Goal: Task Accomplishment & Management: Complete application form

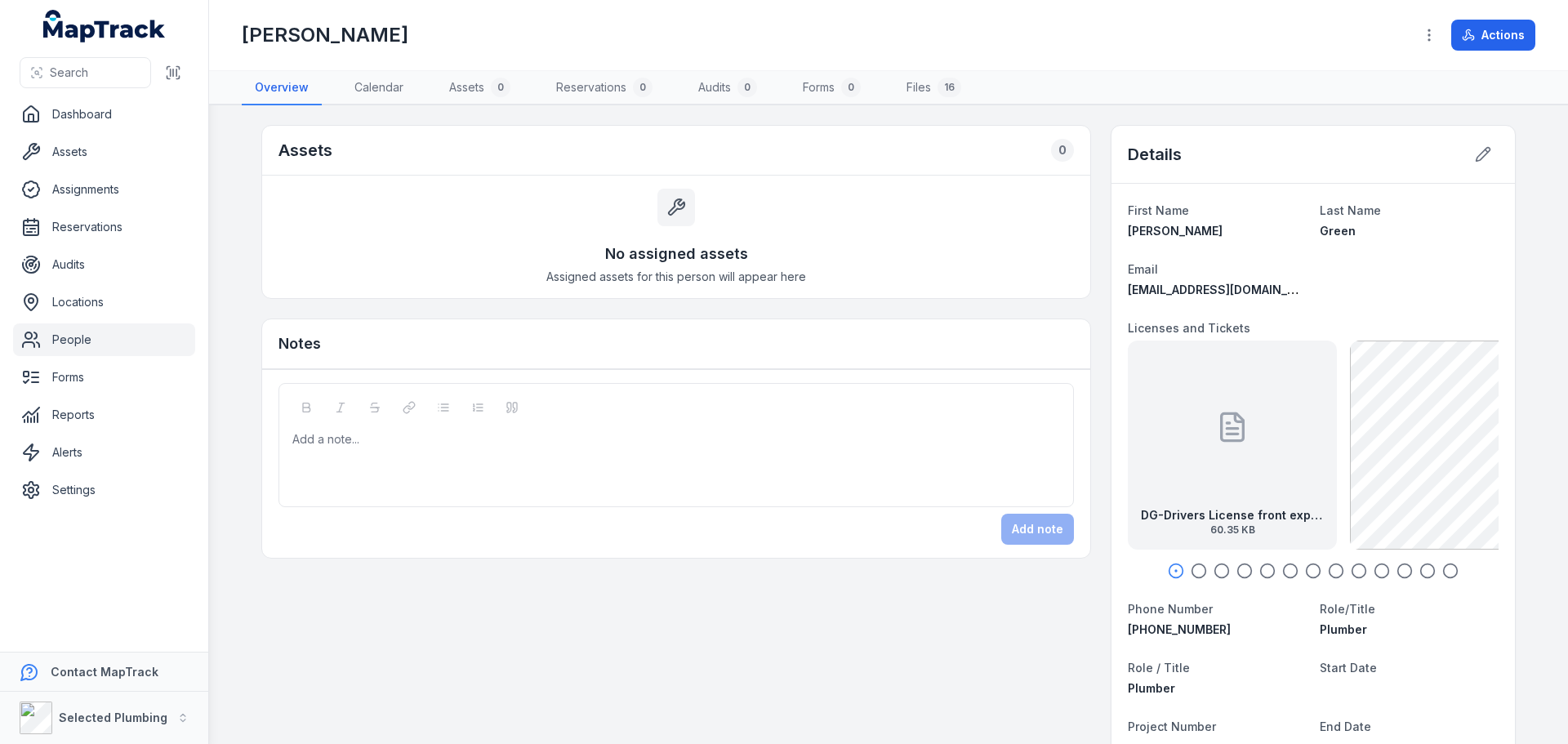
click at [1217, 468] on div at bounding box center [1232, 427] width 32 height 147
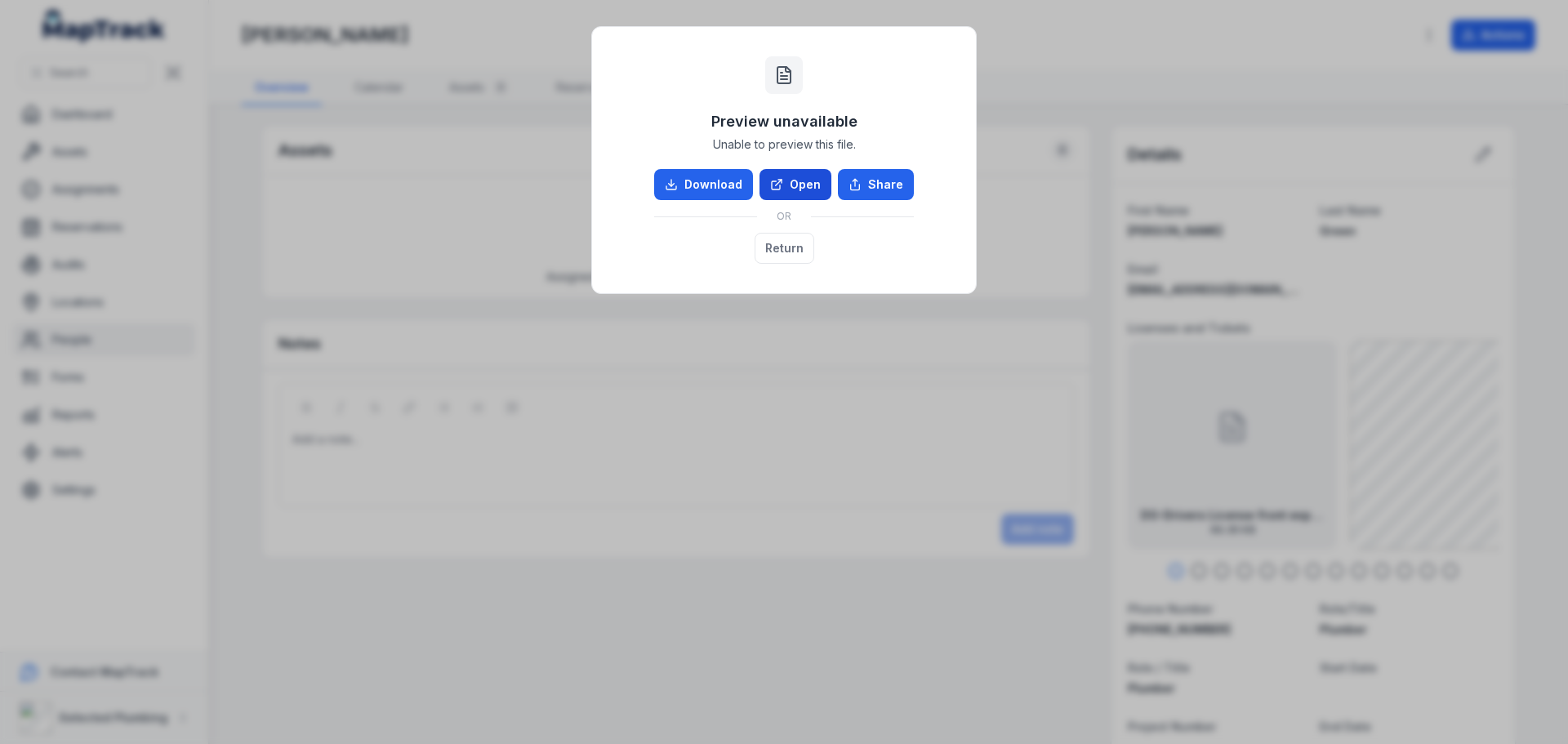
click at [793, 182] on link "Open" at bounding box center [795, 184] width 72 height 31
click at [773, 243] on button "Return" at bounding box center [784, 248] width 59 height 31
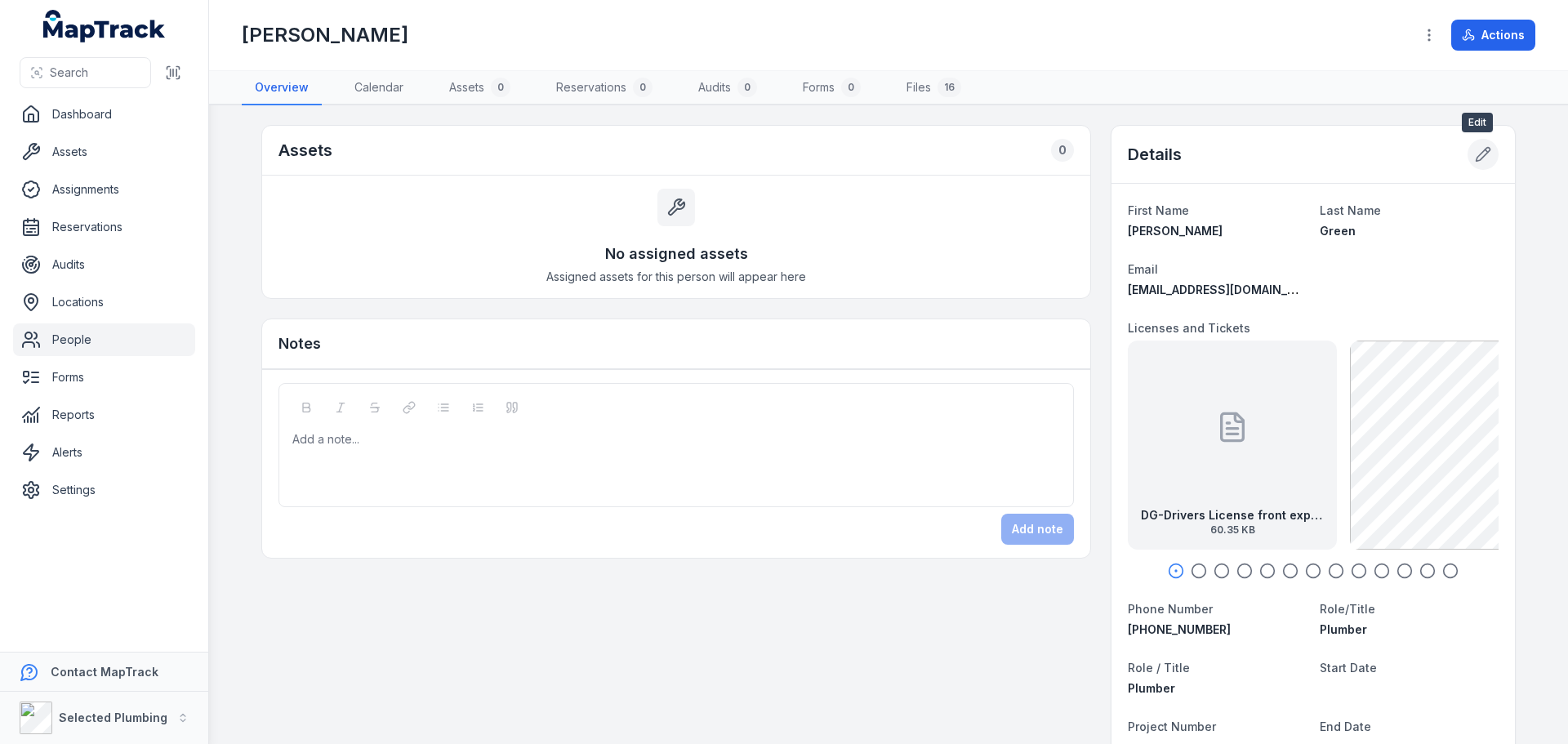
click at [1483, 153] on icon at bounding box center [1482, 154] width 16 height 16
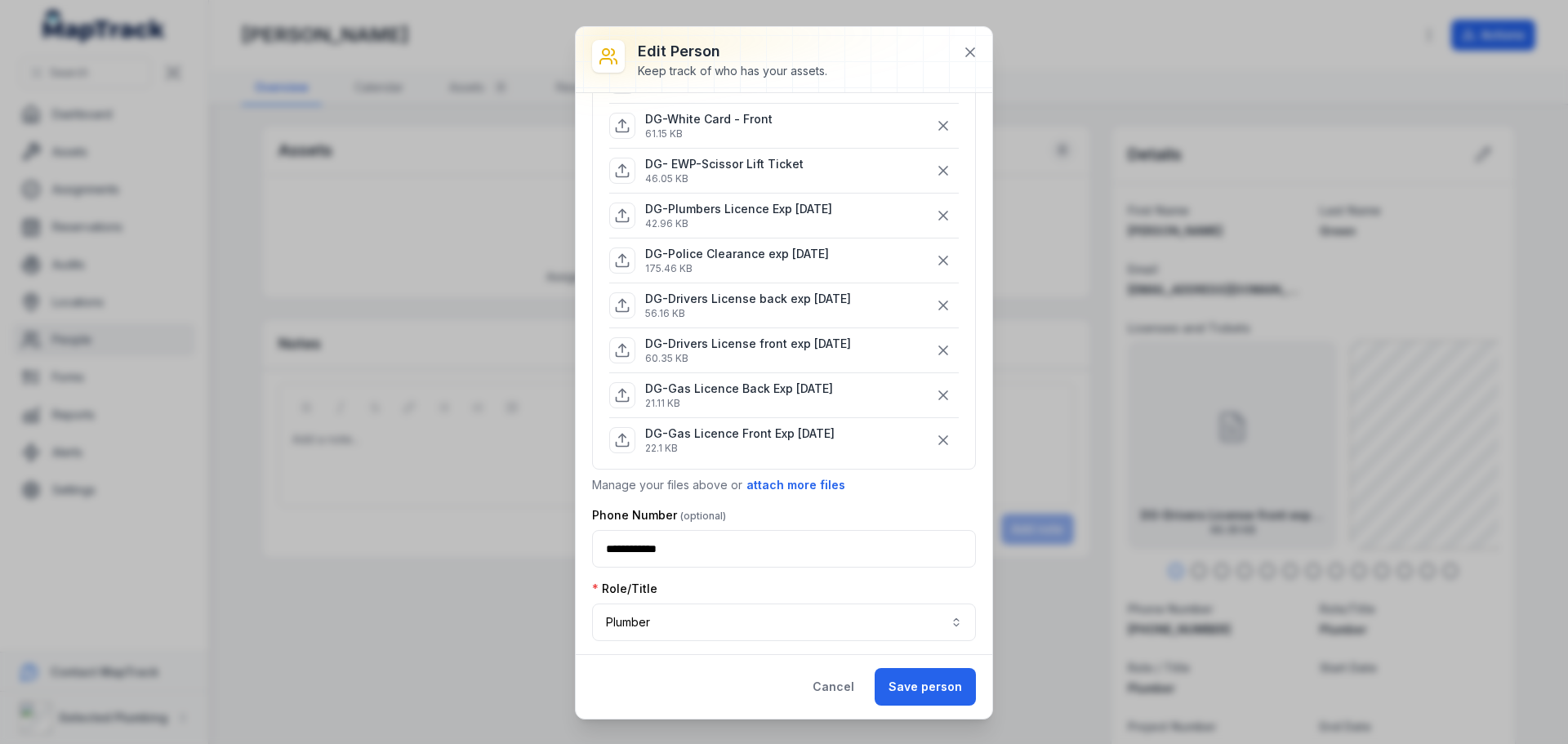
scroll to position [408, 0]
click at [970, 59] on icon at bounding box center [970, 52] width 16 height 16
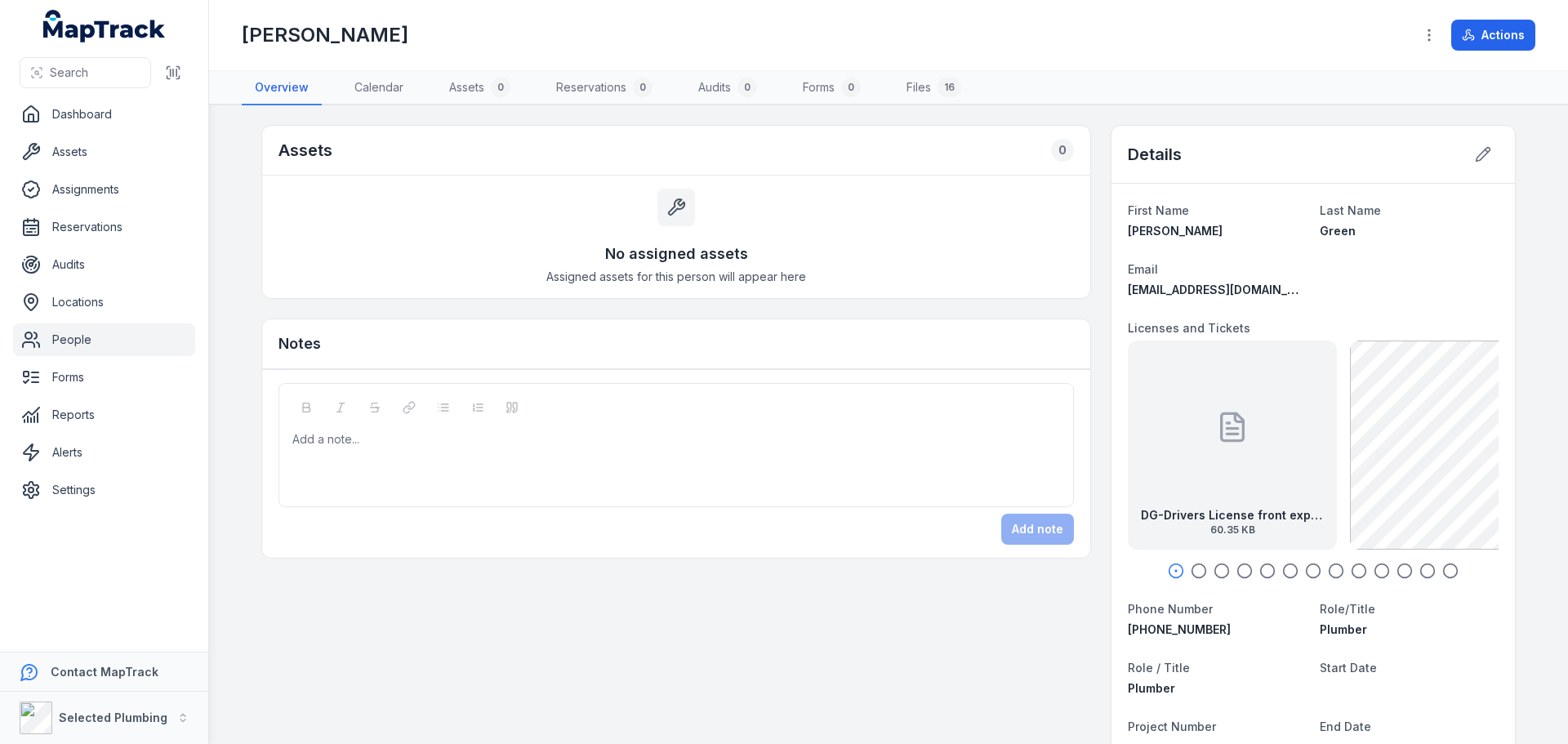
click at [1172, 521] on strong "DG-Drivers License front exp [DATE]" at bounding box center [1233, 515] width 183 height 16
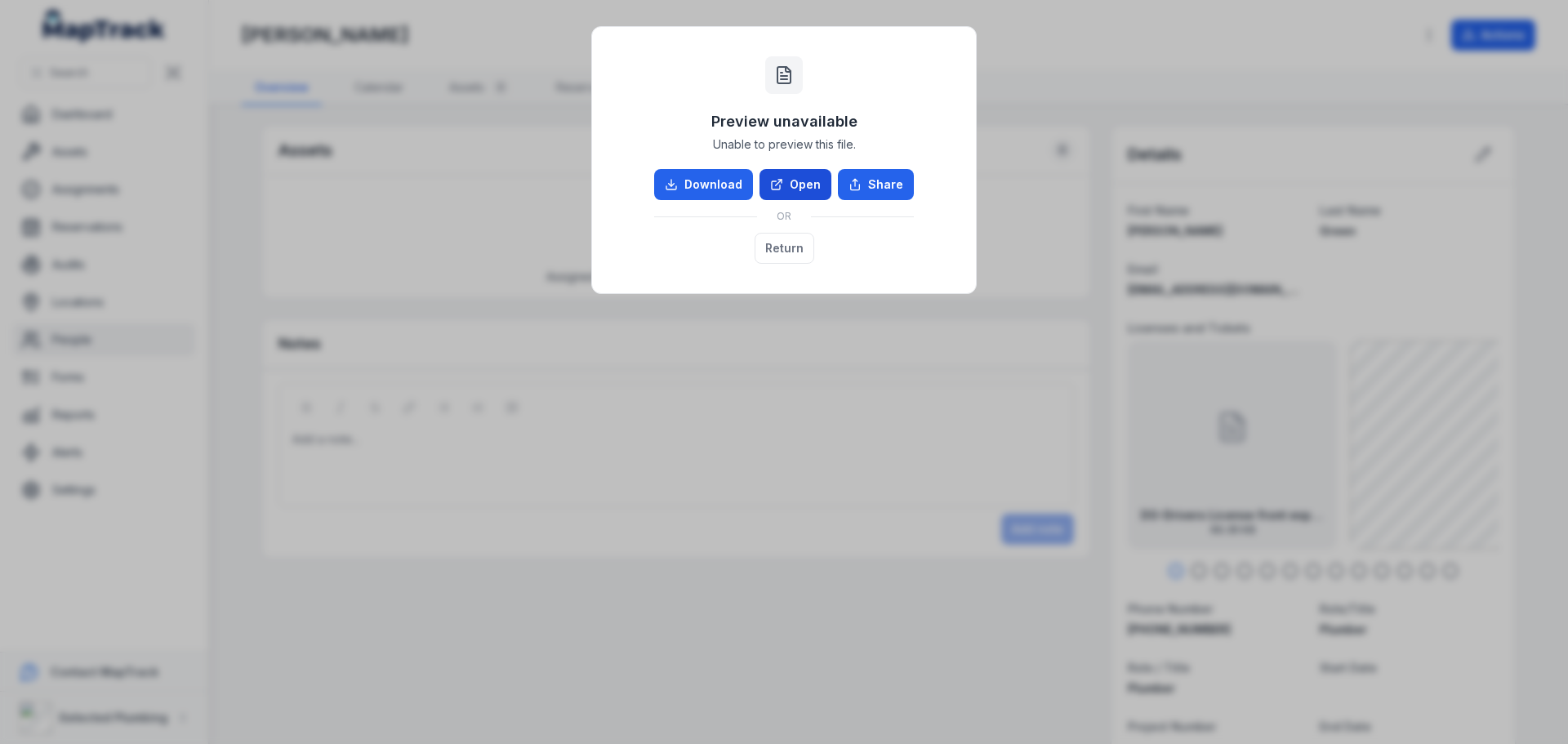
click at [792, 180] on link "Open" at bounding box center [795, 184] width 72 height 31
click at [781, 252] on button "Return" at bounding box center [784, 248] width 59 height 31
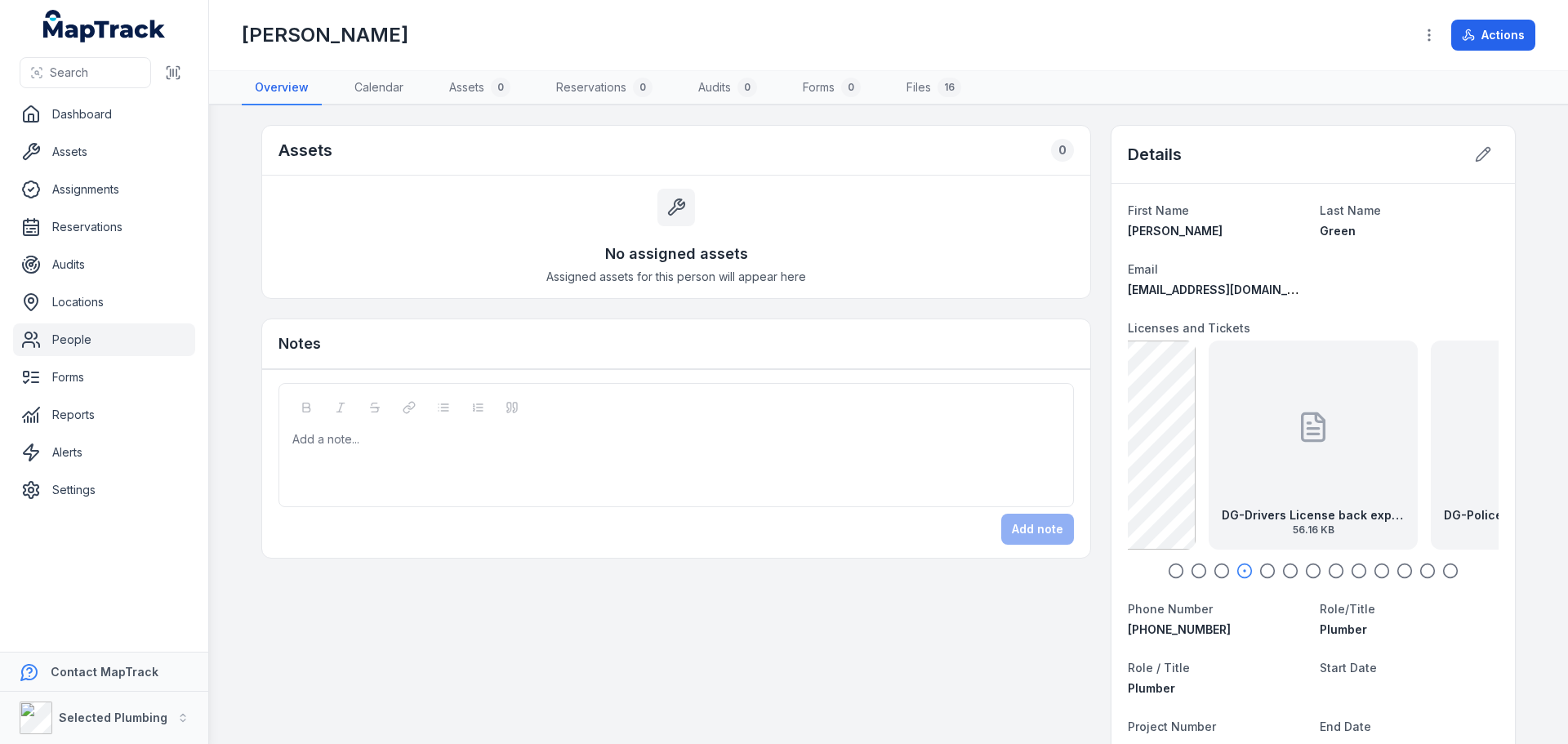
click at [1359, 465] on div "DG-Drivers License back exp [DATE] 56.16 KB" at bounding box center [1313, 445] width 209 height 209
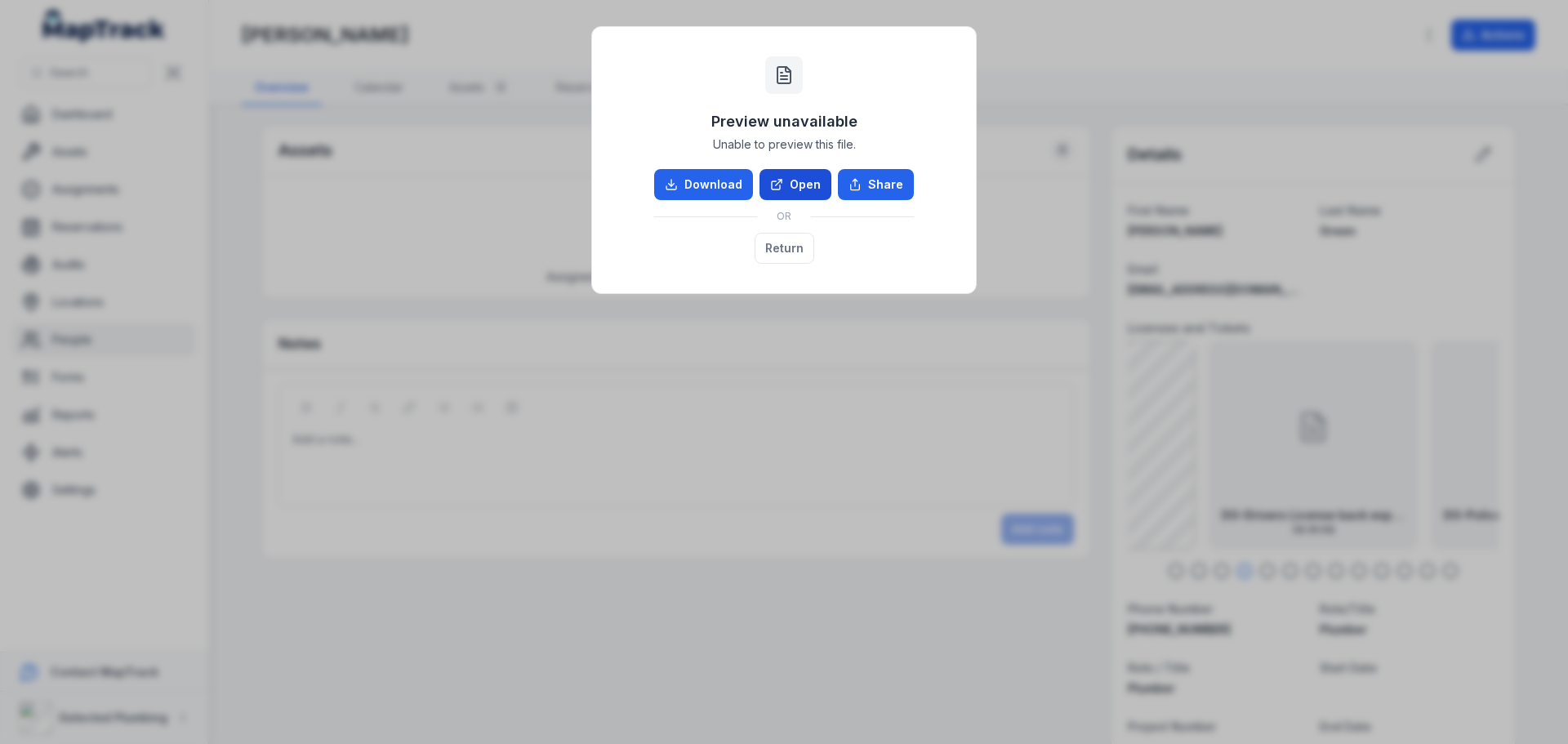
click at [816, 182] on link "Open" at bounding box center [795, 184] width 72 height 31
click at [798, 249] on button "Return" at bounding box center [784, 248] width 59 height 31
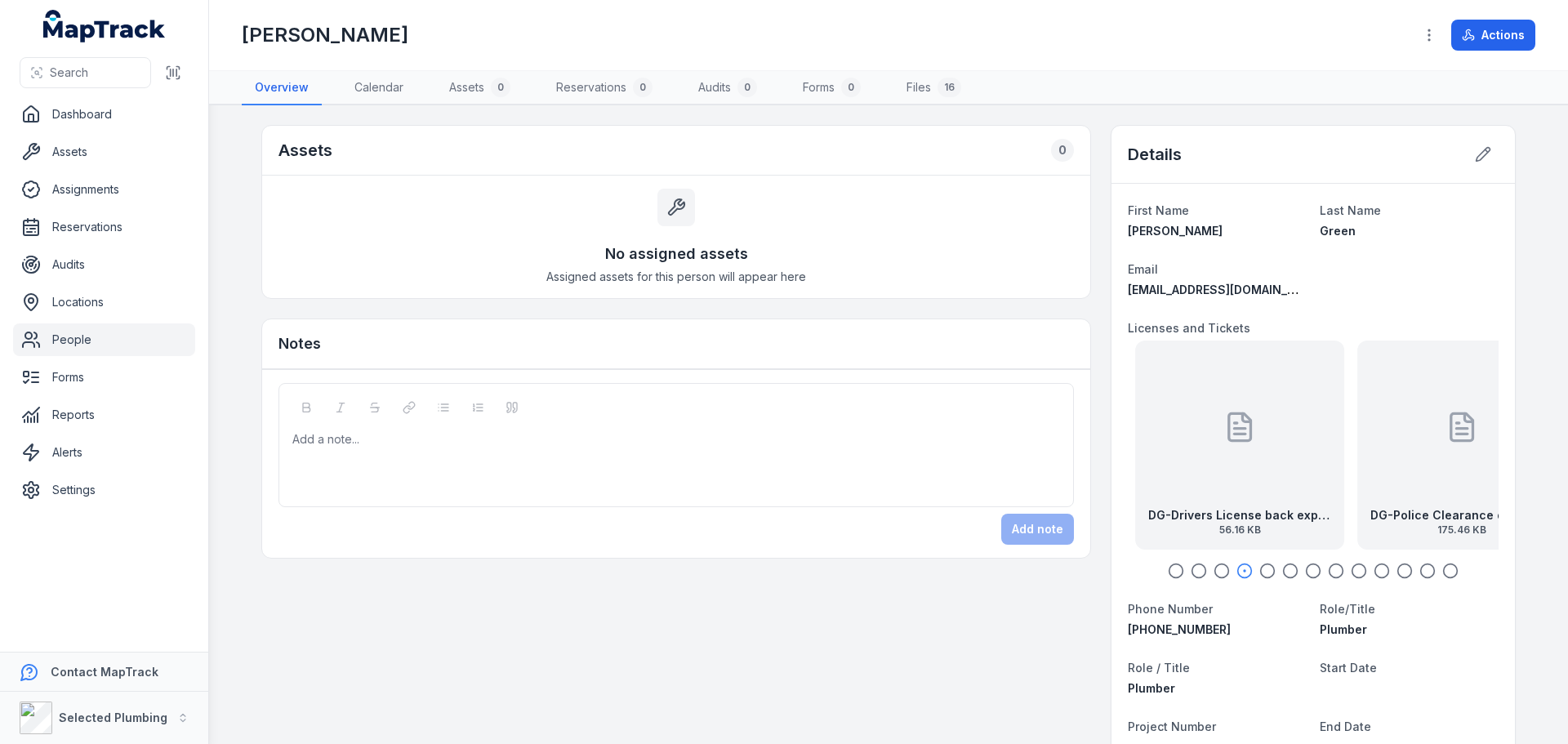
drag, startPoint x: 1389, startPoint y: 486, endPoint x: 1264, endPoint y: 478, distance: 125.3
click at [1268, 478] on div "DG-Drivers License back exp [DATE] 56.16 KB" at bounding box center [1240, 445] width 209 height 209
drag, startPoint x: 1319, startPoint y: 485, endPoint x: 1263, endPoint y: 489, distance: 56.1
click at [1310, 486] on div "DG-Police Clearance exp [DATE] 175.46 KB" at bounding box center [1314, 445] width 209 height 209
drag, startPoint x: 1372, startPoint y: 481, endPoint x: 1277, endPoint y: 479, distance: 95.0
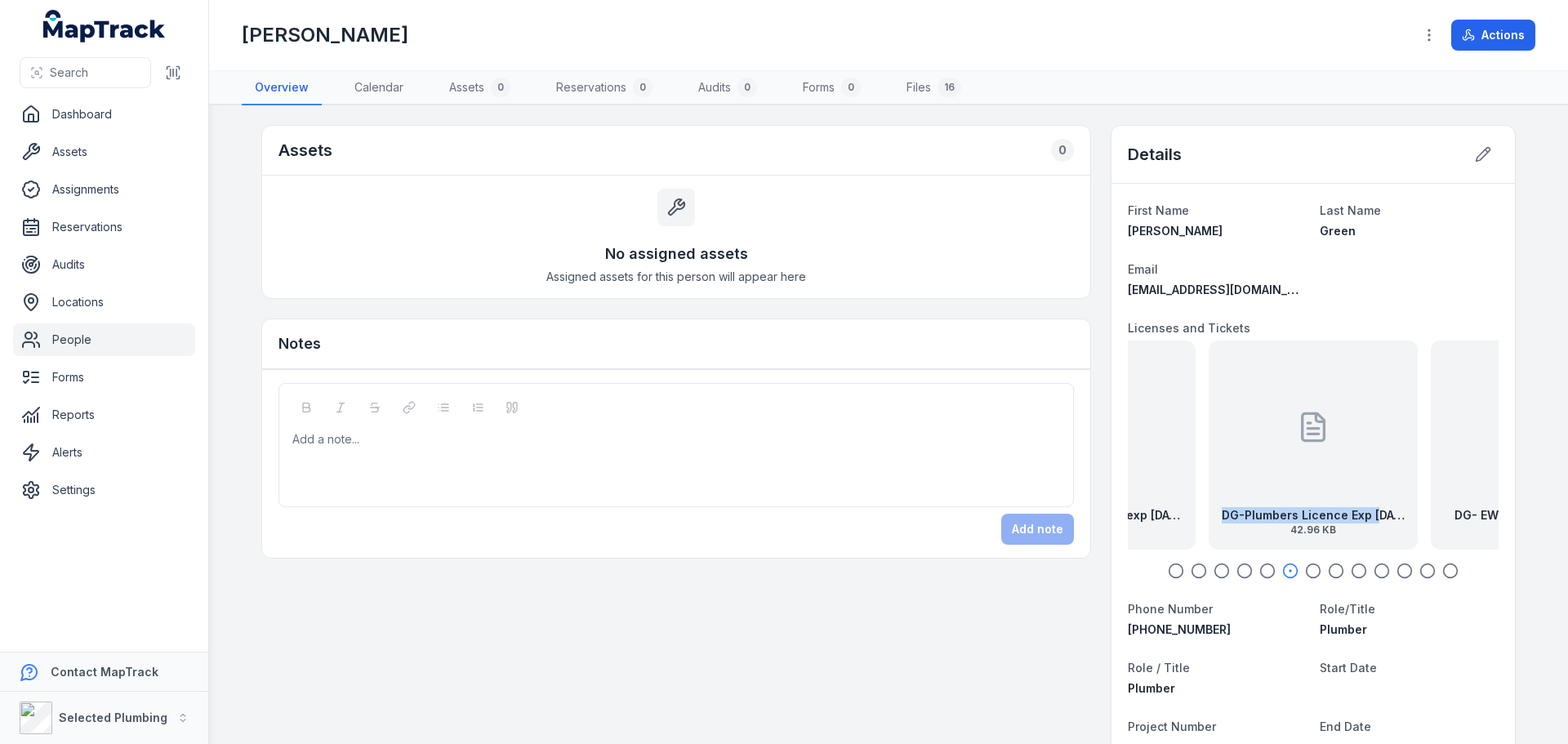
click at [1287, 478] on div "DG-Plumbers Licence Exp [DATE] 42.96 KB" at bounding box center [1313, 445] width 209 height 209
drag, startPoint x: 1363, startPoint y: 478, endPoint x: 1233, endPoint y: 495, distance: 131.1
click at [1273, 483] on div "DG- EWP-Scissor Lift Ticket 46.05 KB" at bounding box center [1313, 445] width 209 height 209
drag, startPoint x: 1246, startPoint y: 476, endPoint x: 1220, endPoint y: 480, distance: 26.3
click at [1227, 478] on div "DG-White Card - Front 61.15 KB" at bounding box center [1235, 445] width 209 height 209
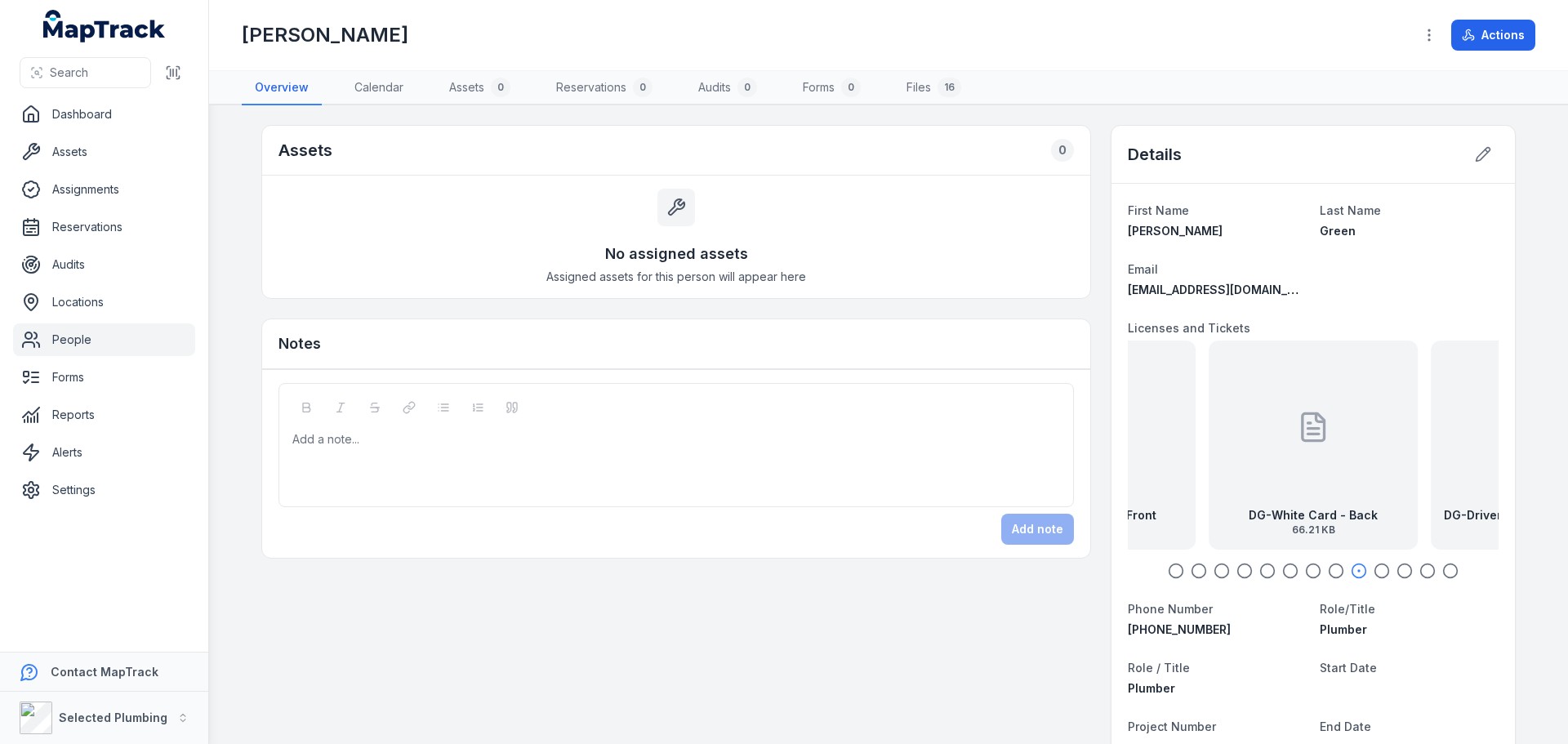
drag, startPoint x: 1308, startPoint y: 478, endPoint x: 1223, endPoint y: 494, distance: 86.5
click at [1223, 494] on div "DG-White Card - Back 66.21 KB" at bounding box center [1313, 445] width 209 height 209
click at [1321, 483] on div at bounding box center [1313, 427] width 32 height 147
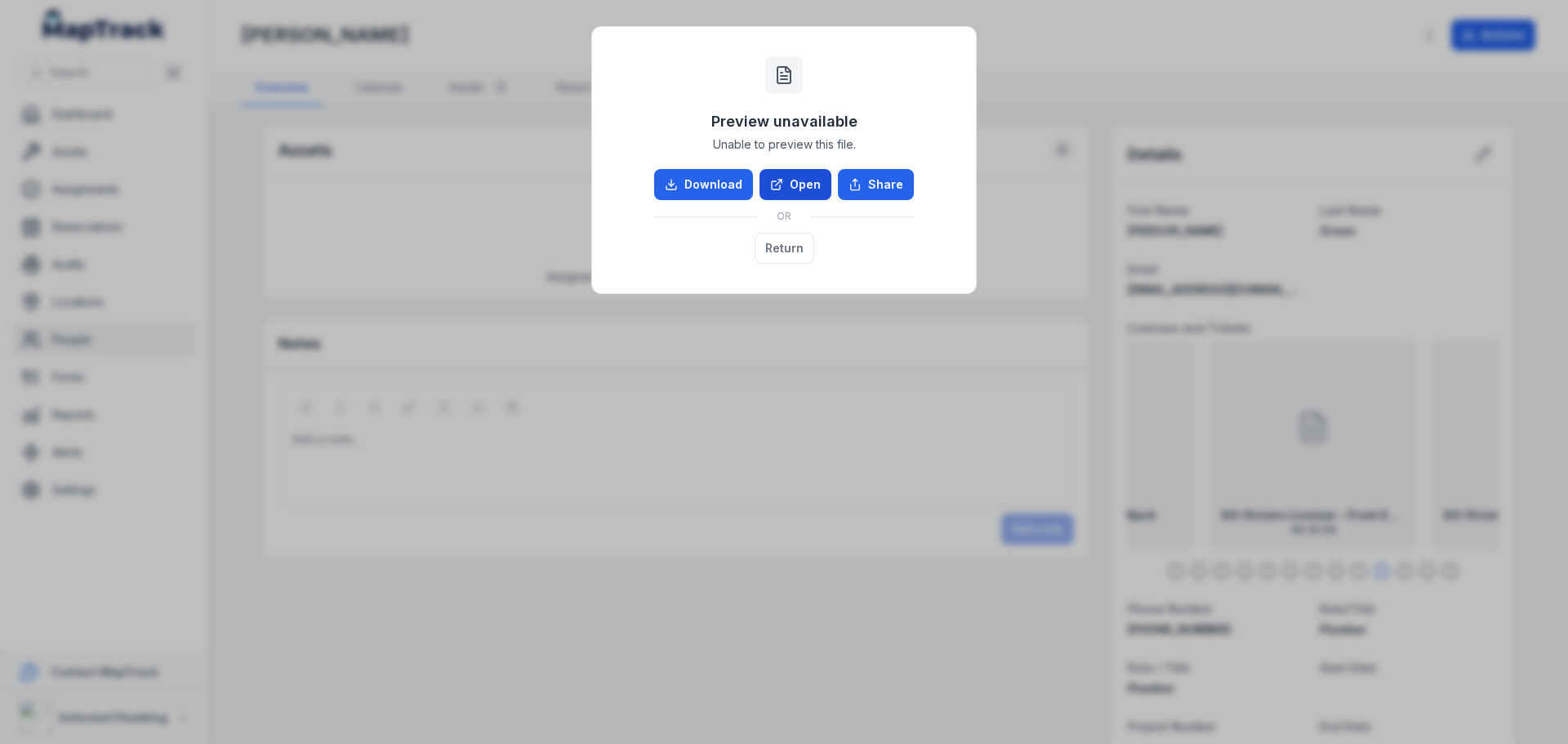
click at [805, 184] on link "Open" at bounding box center [795, 184] width 72 height 31
click at [793, 233] on button "Return" at bounding box center [784, 248] width 59 height 31
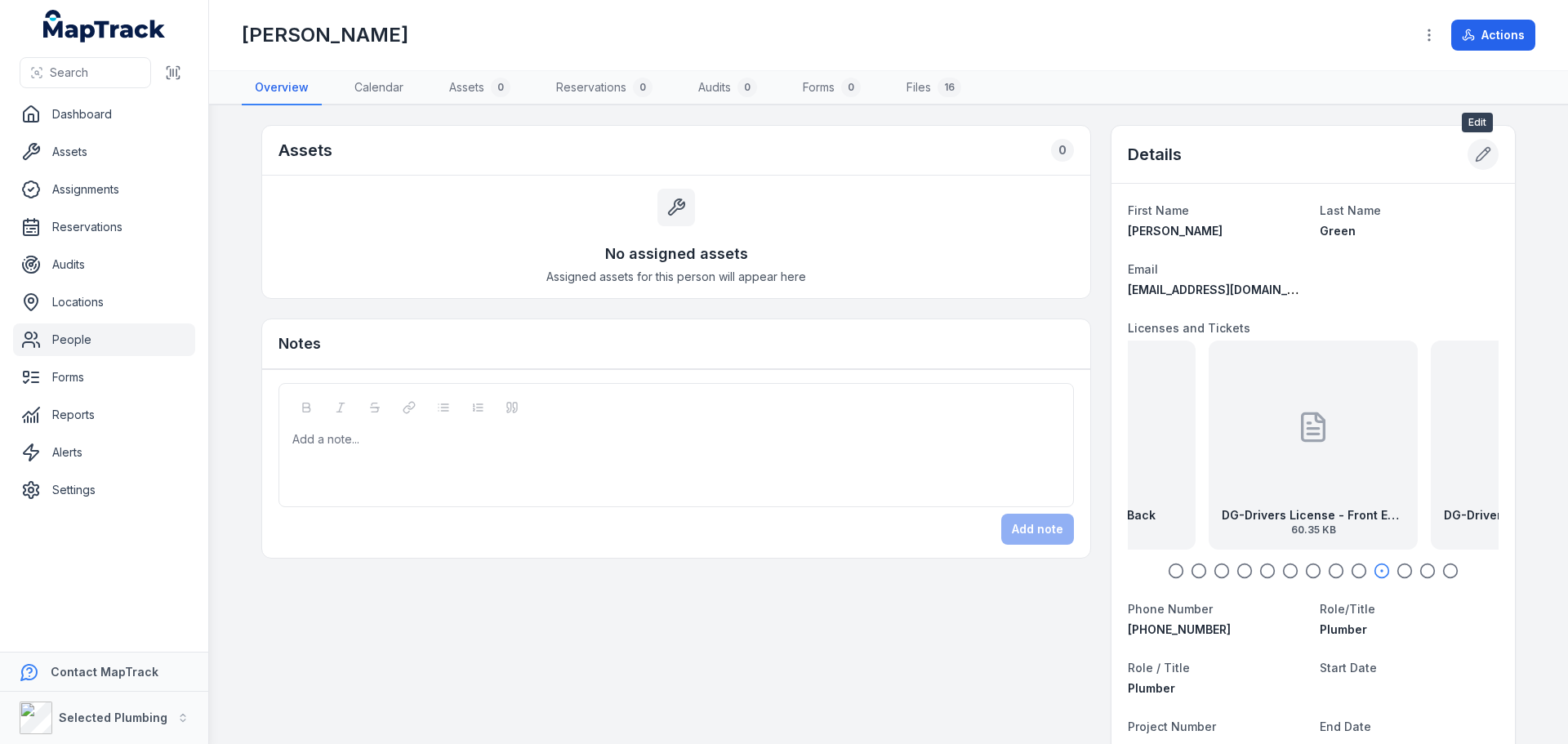
click at [1475, 164] on button at bounding box center [1483, 154] width 31 height 31
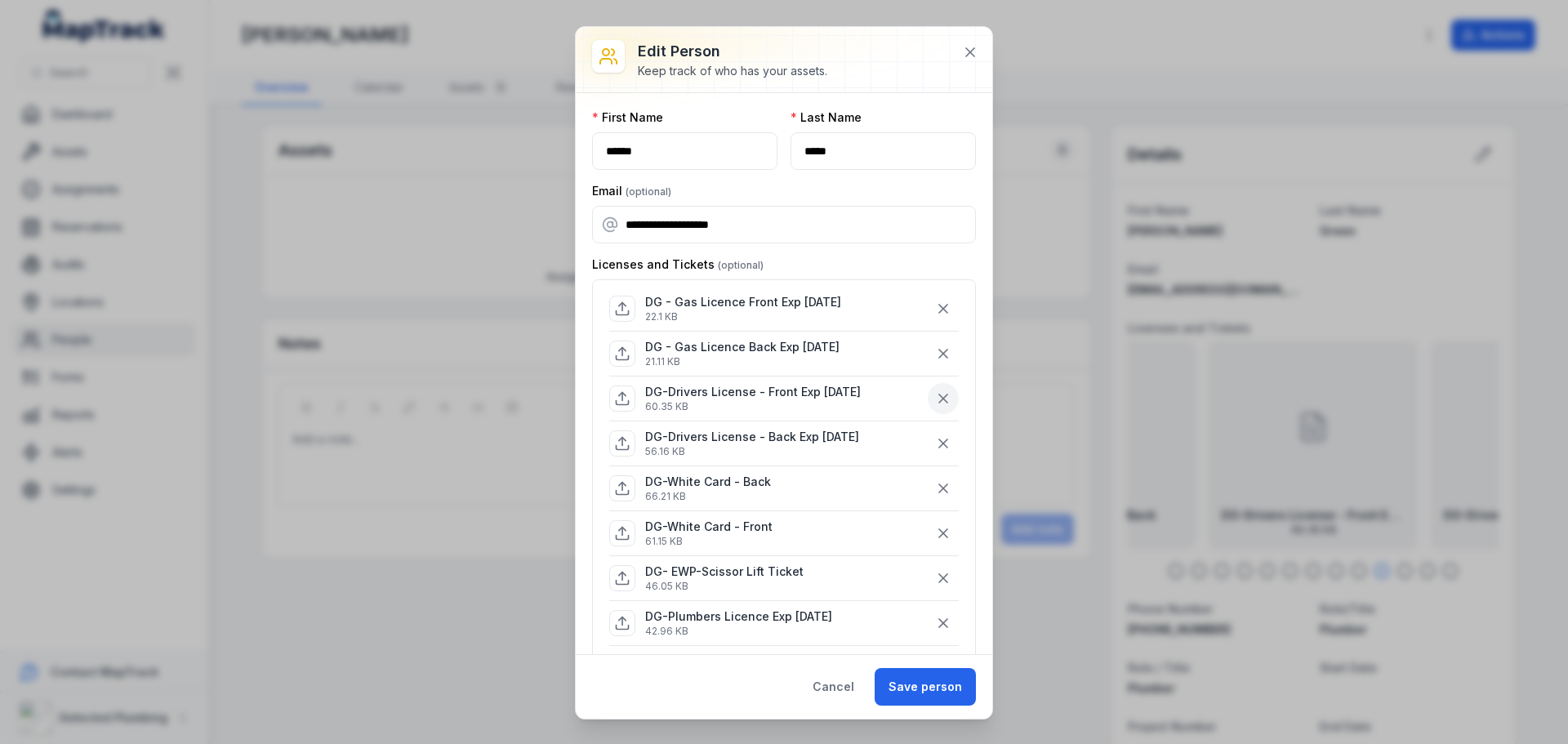
click at [935, 396] on icon "button" at bounding box center [943, 398] width 16 height 16
click at [935, 400] on icon "button" at bounding box center [943, 398] width 16 height 16
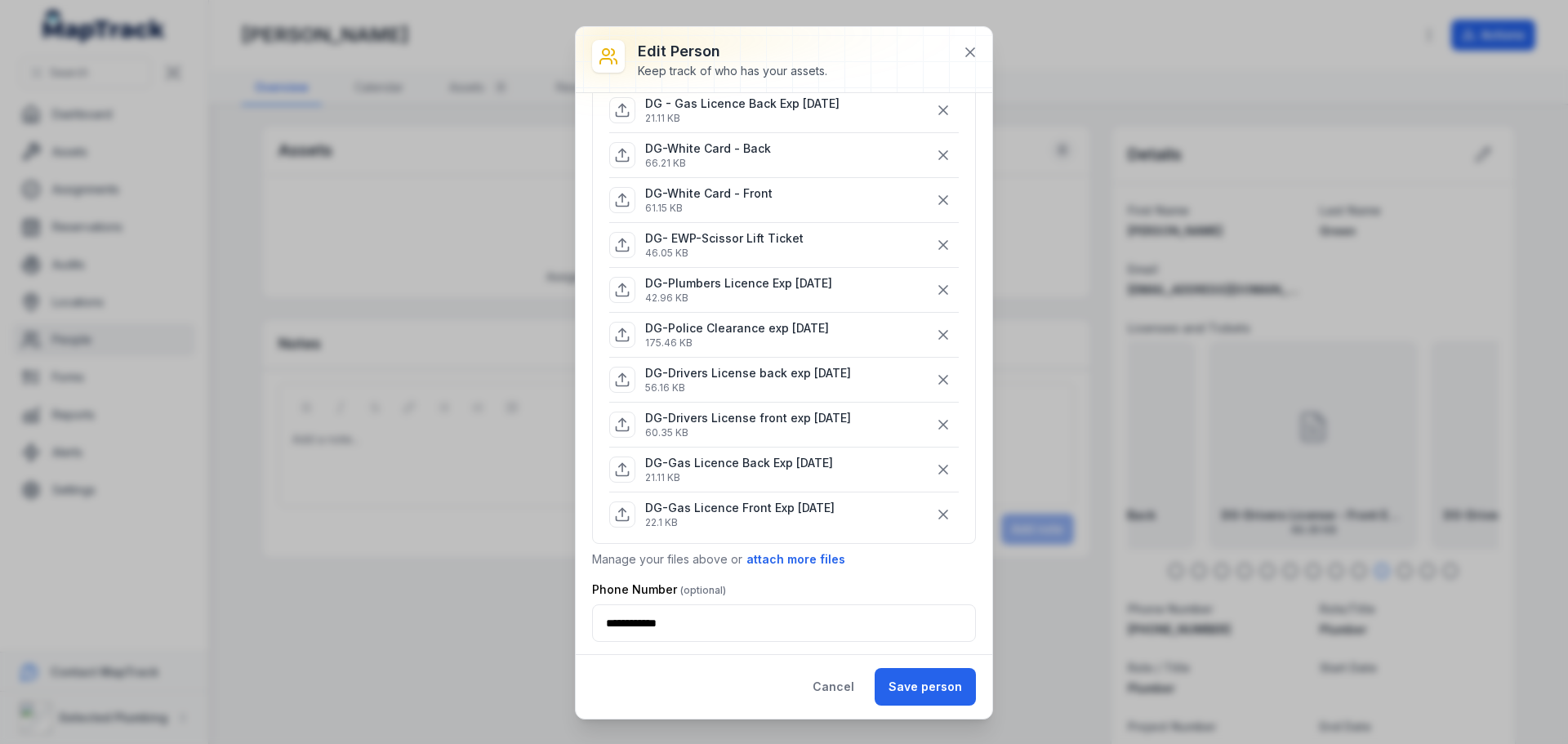
scroll to position [245, 0]
click at [928, 368] on button "button" at bounding box center [943, 378] width 31 height 31
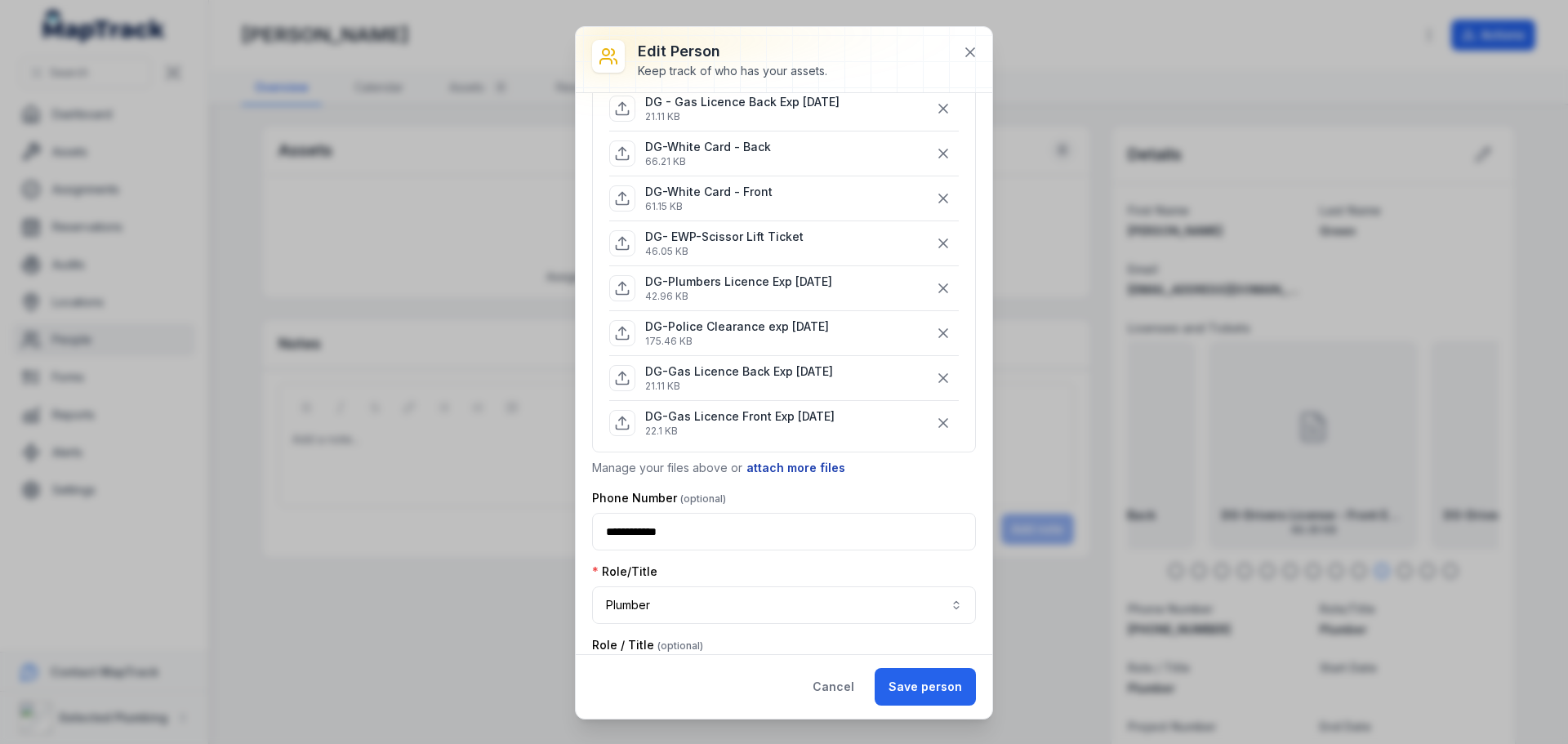
click at [808, 460] on button "attach more files" at bounding box center [796, 467] width 100 height 18
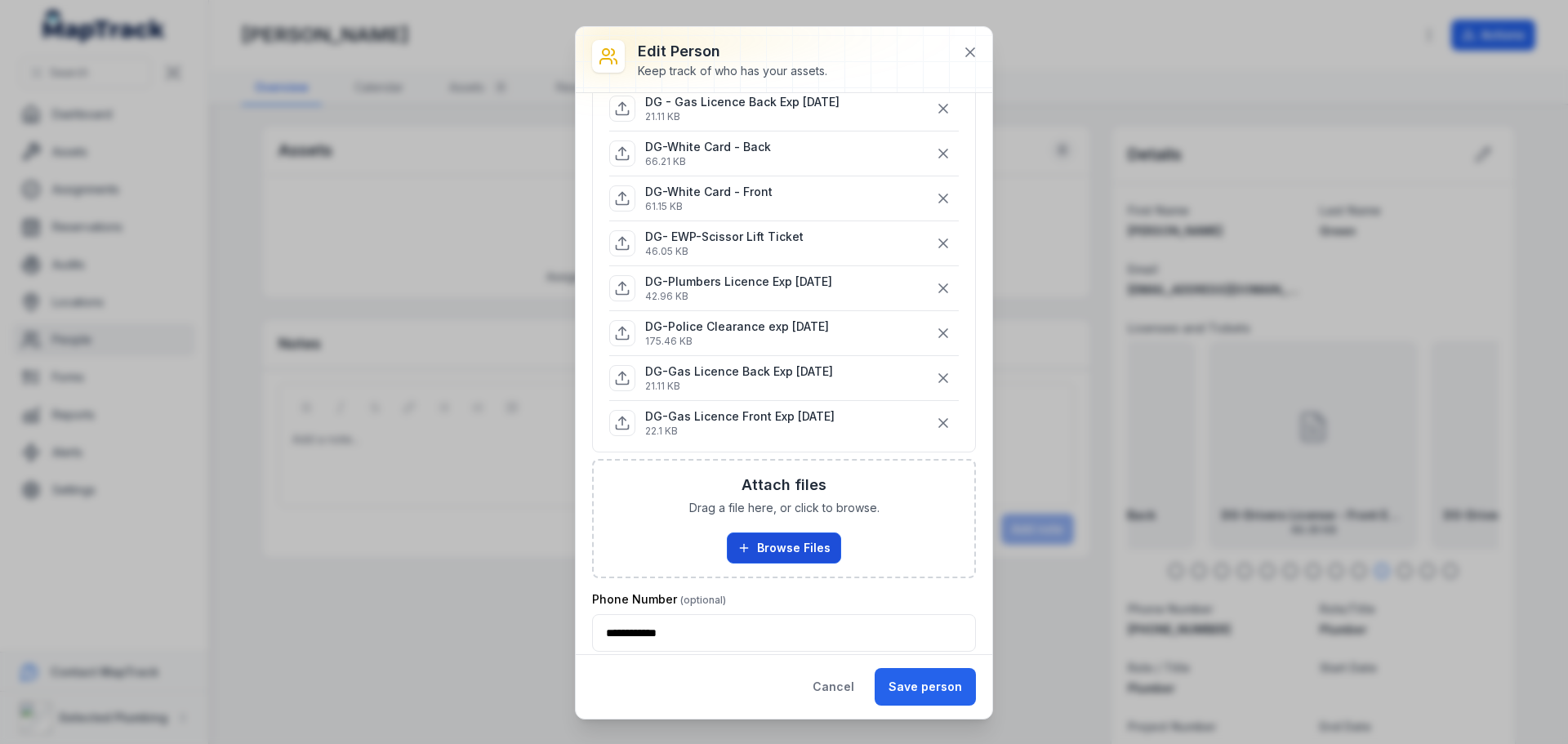
click at [787, 545] on button "Browse Files" at bounding box center [784, 548] width 115 height 31
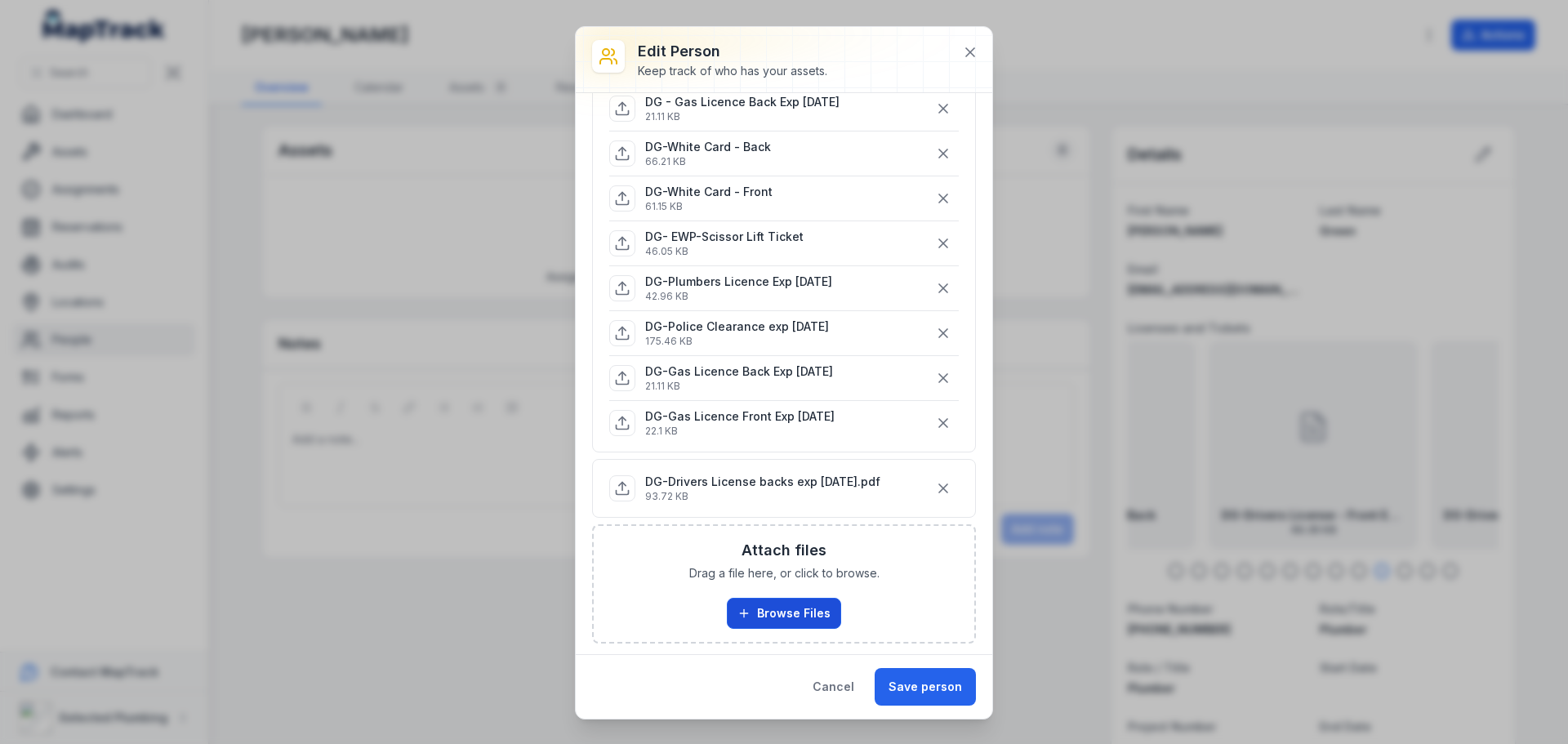
click at [759, 615] on button "Browse Files" at bounding box center [784, 613] width 115 height 31
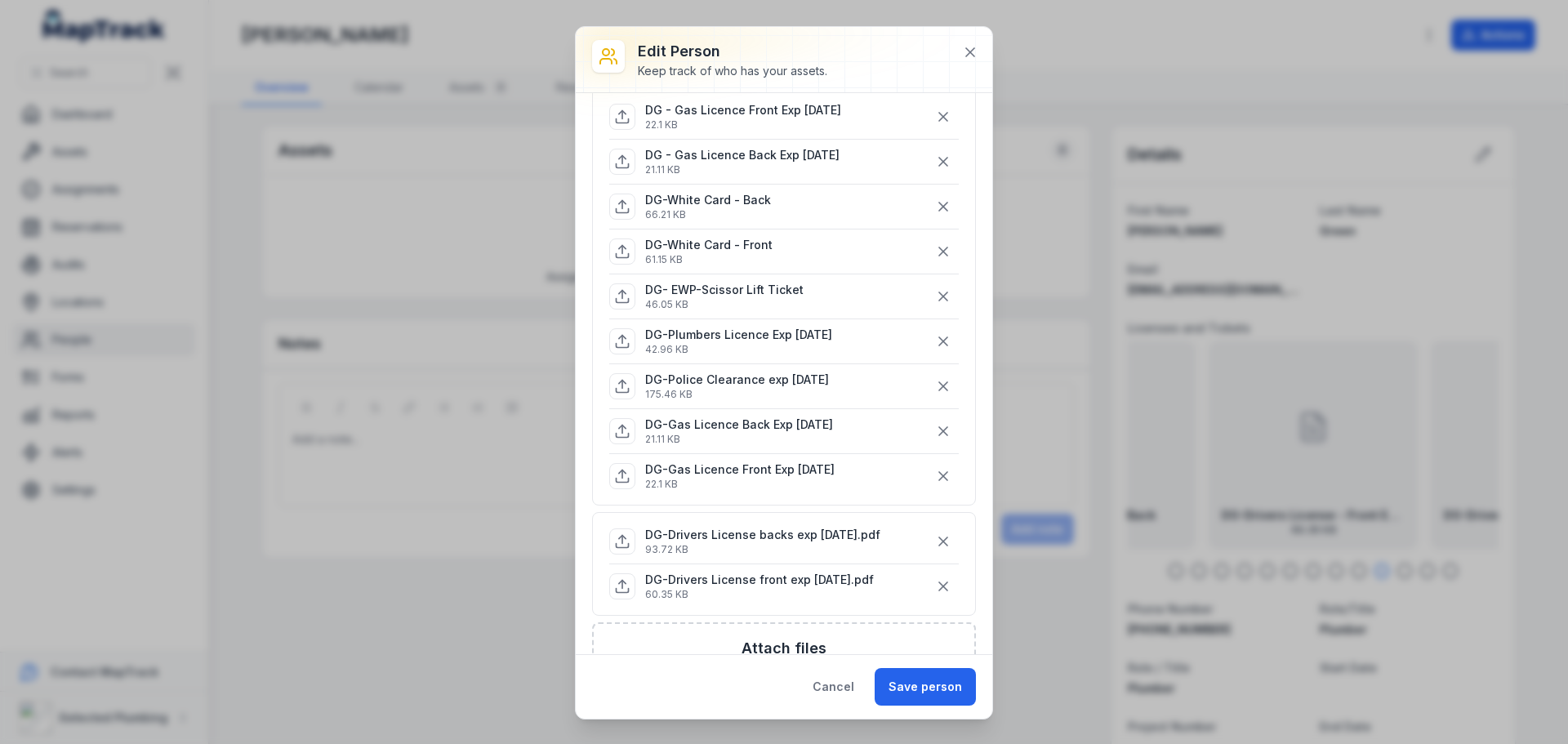
scroll to position [163, 0]
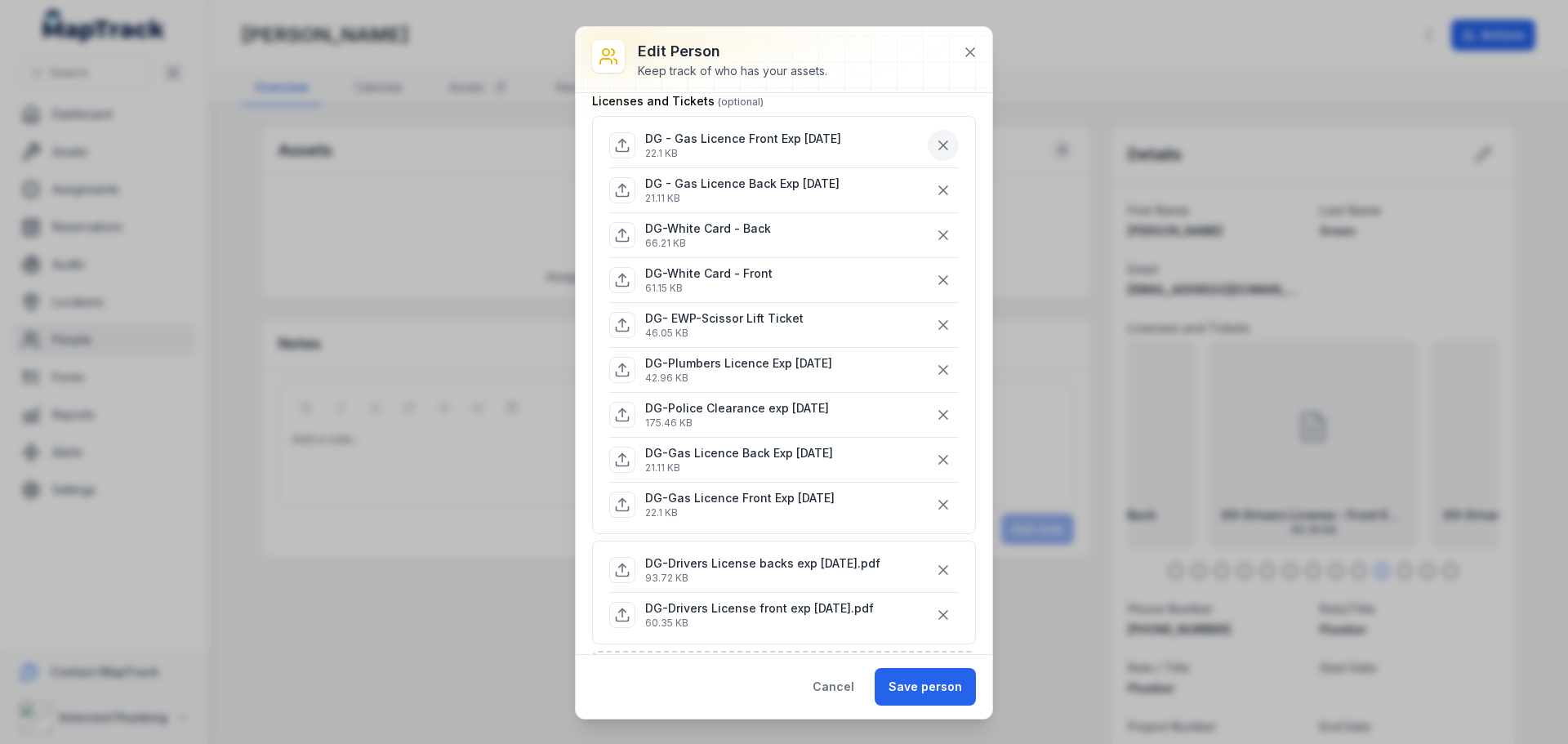
click at [935, 146] on icon "button" at bounding box center [943, 145] width 16 height 16
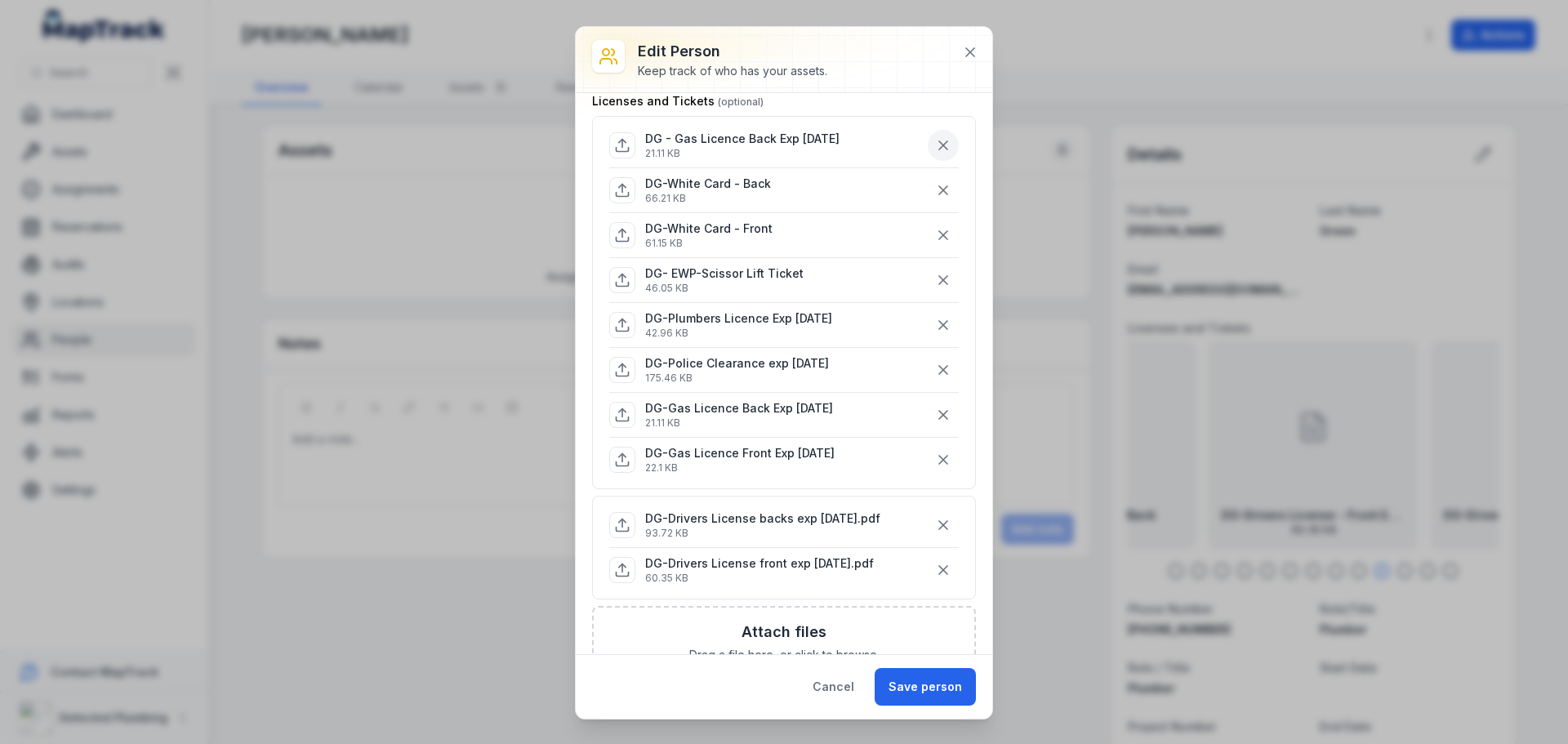
click at [935, 146] on icon "button" at bounding box center [943, 145] width 16 height 16
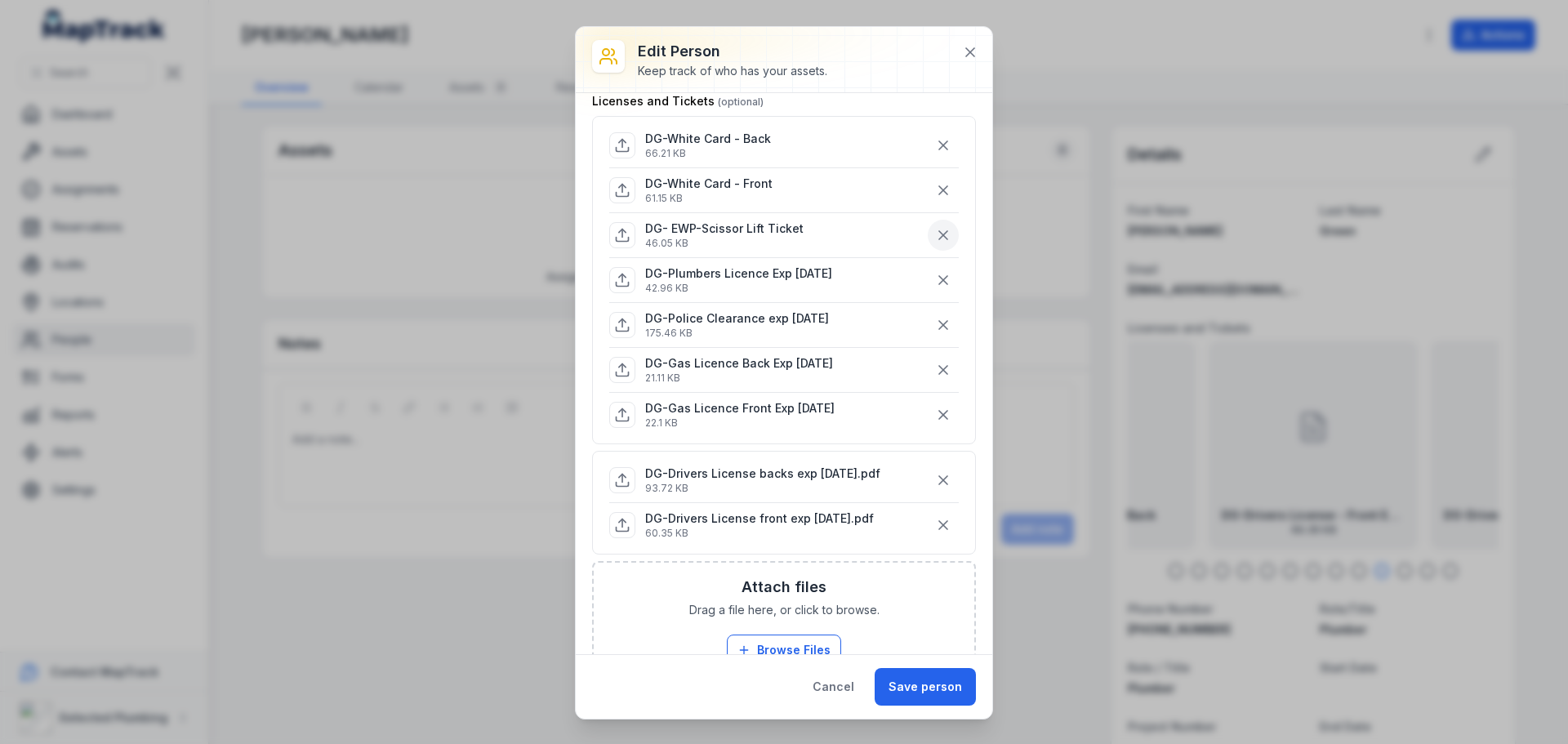
click at [927, 228] on button "button" at bounding box center [943, 235] width 31 height 31
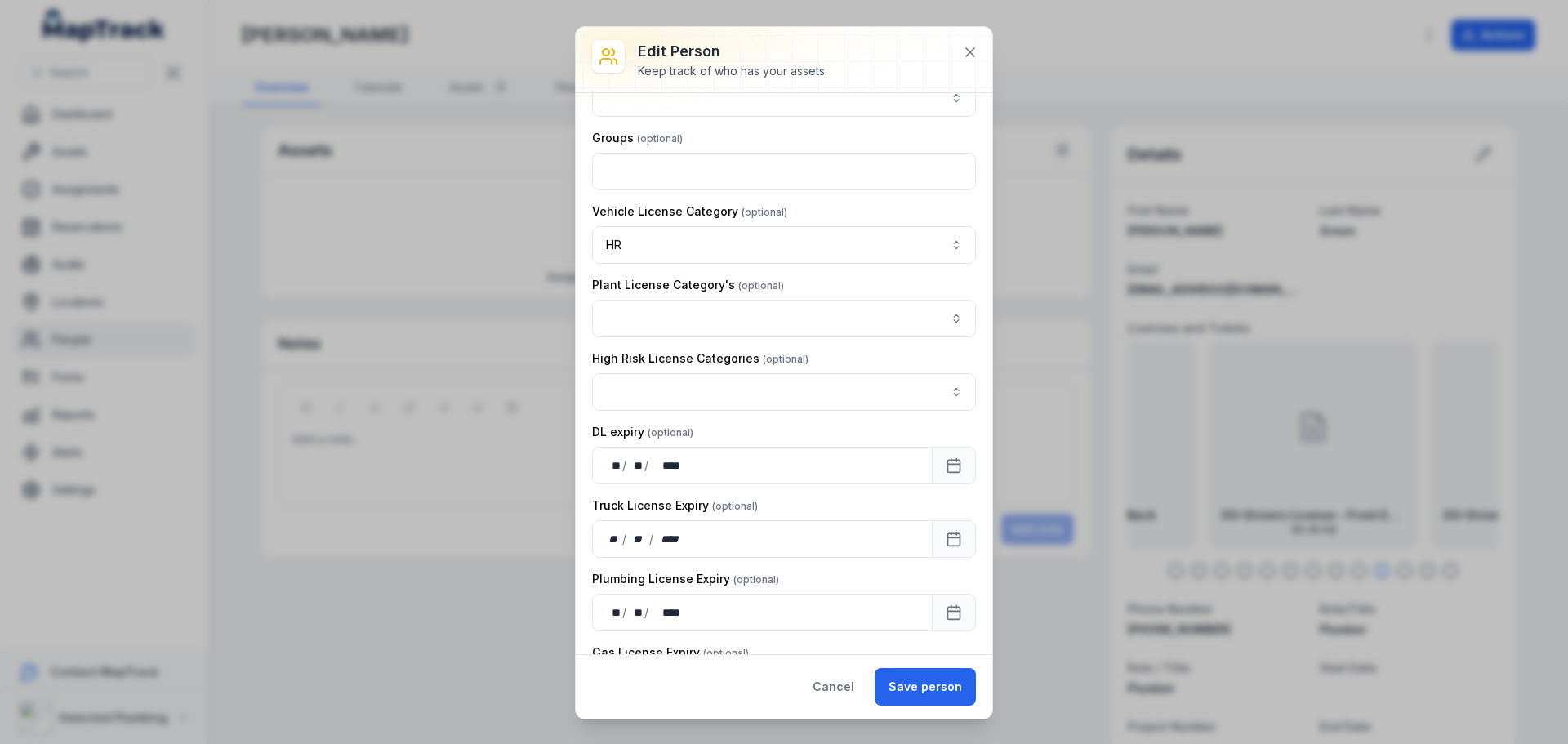
scroll to position [1225, 0]
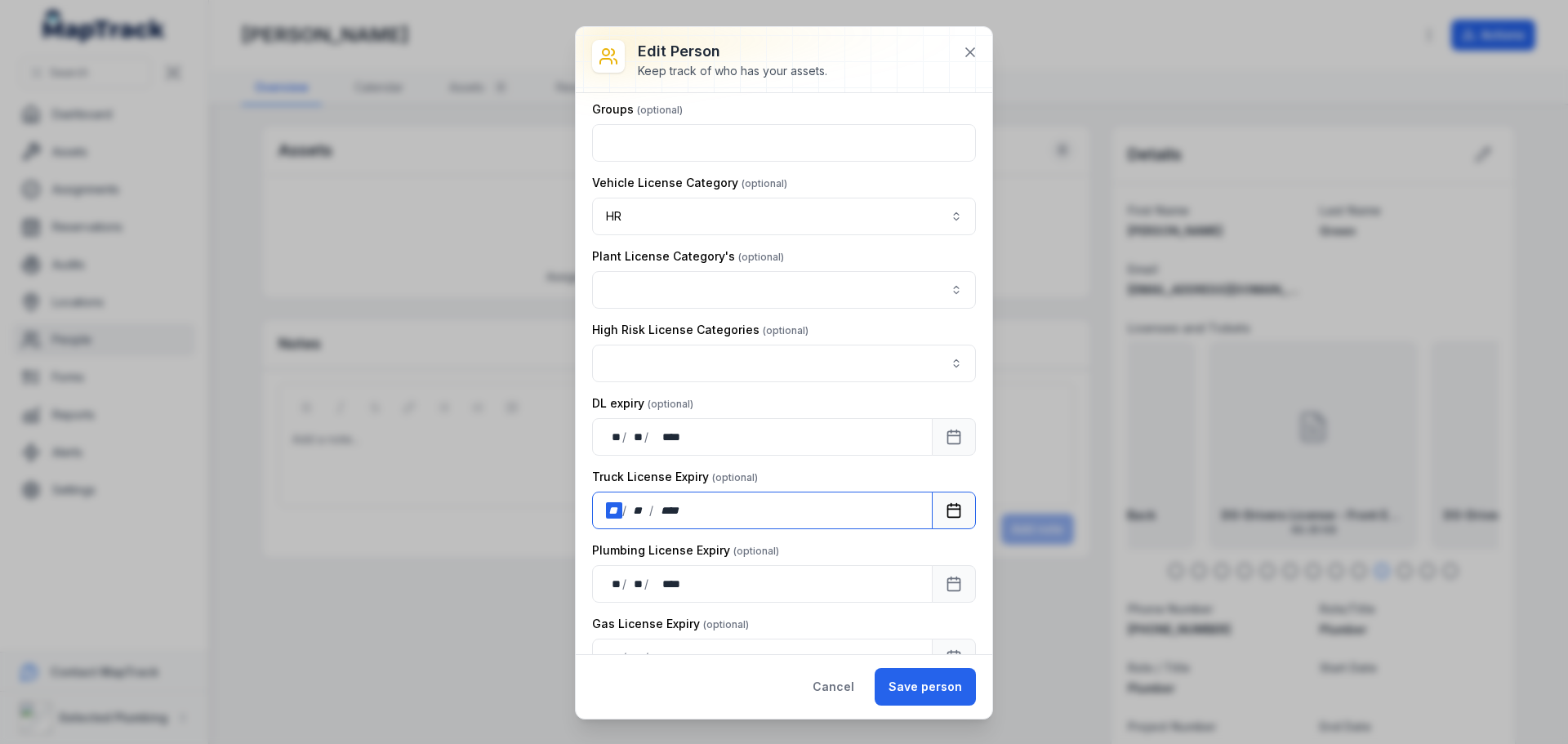
click at [713, 505] on div "** / ** / ****" at bounding box center [762, 510] width 340 height 37
click at [818, 536] on div "**********" at bounding box center [784, 221] width 384 height 2673
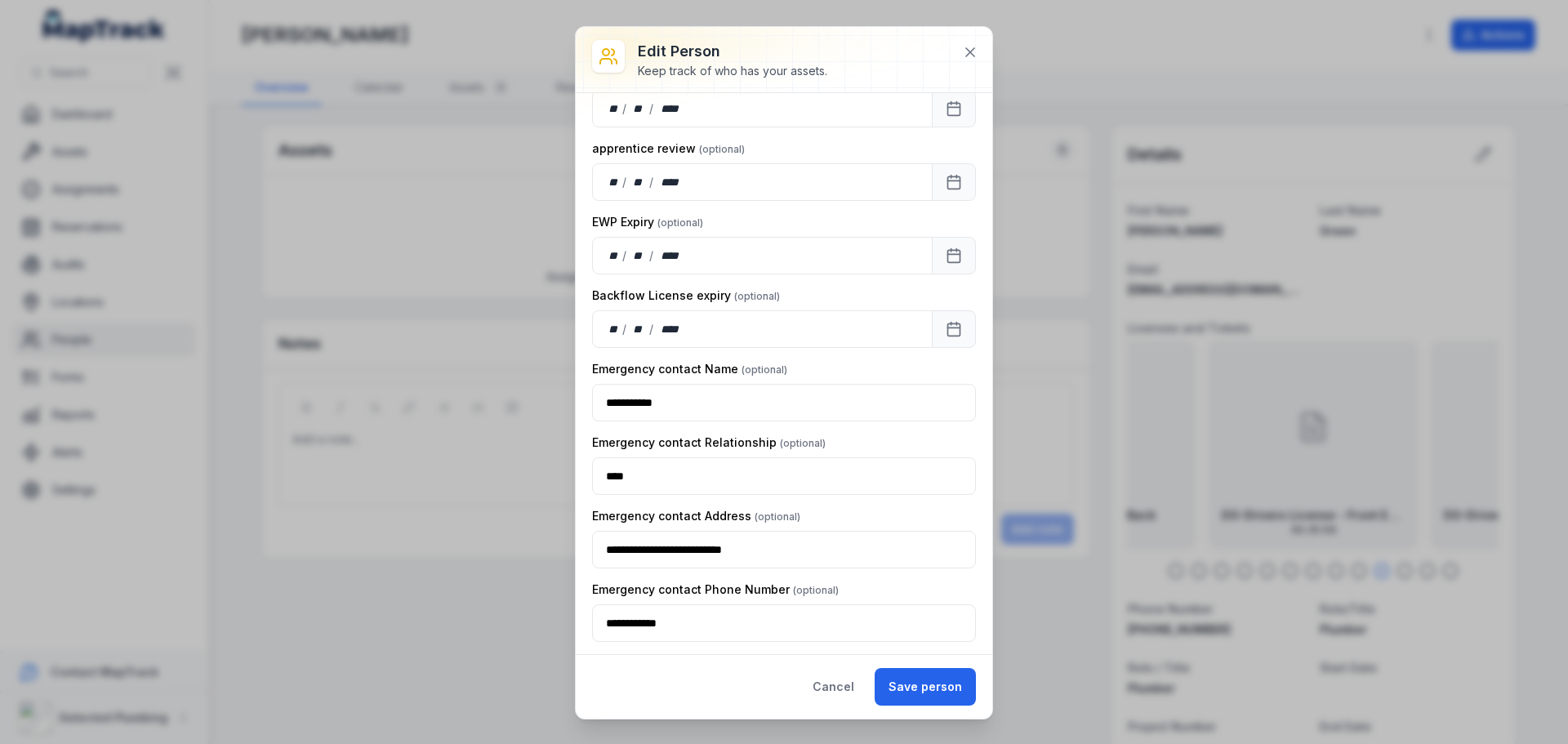
scroll to position [2145, 0]
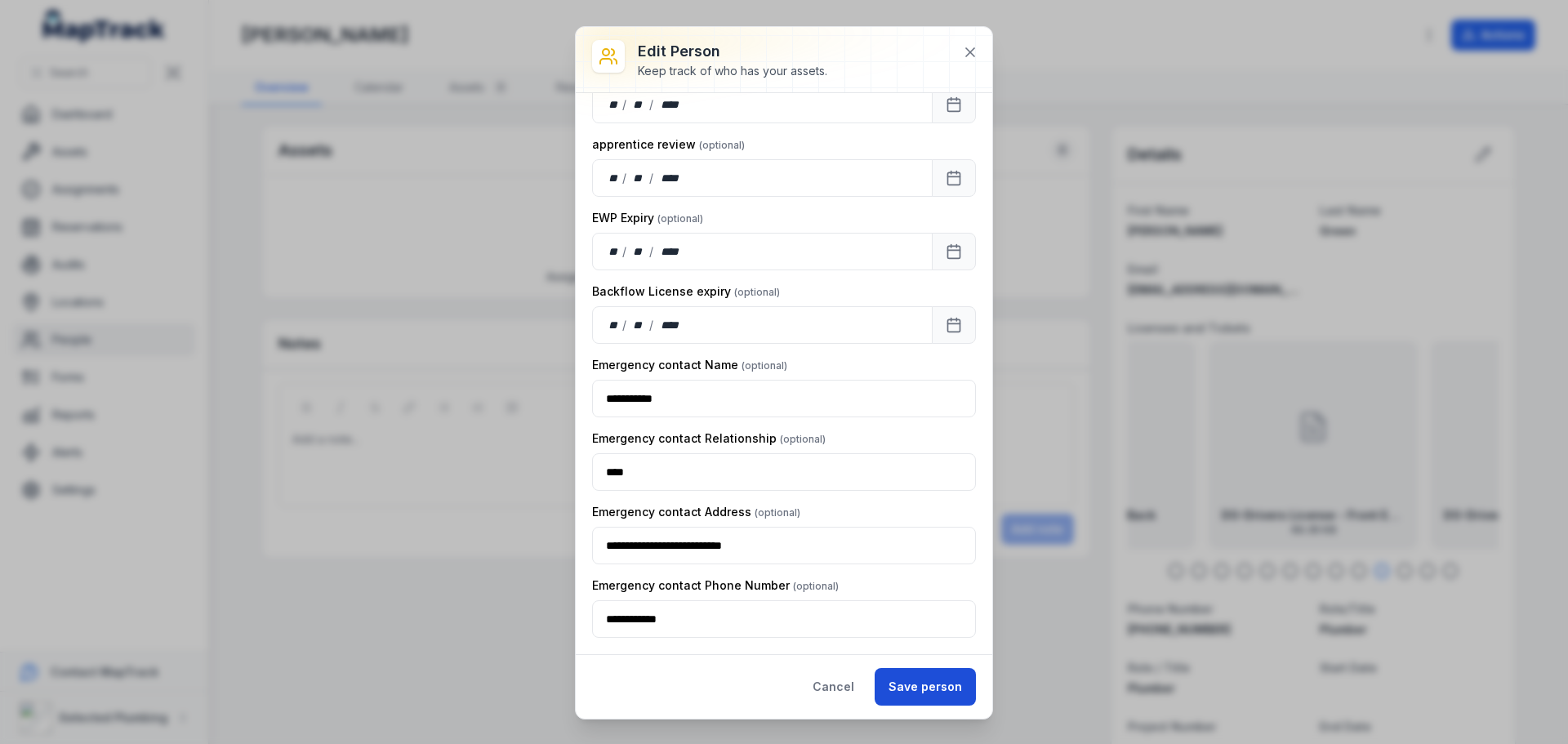
click at [920, 687] on button "Save person" at bounding box center [925, 686] width 101 height 37
